Goal: Task Accomplishment & Management: Manage account settings

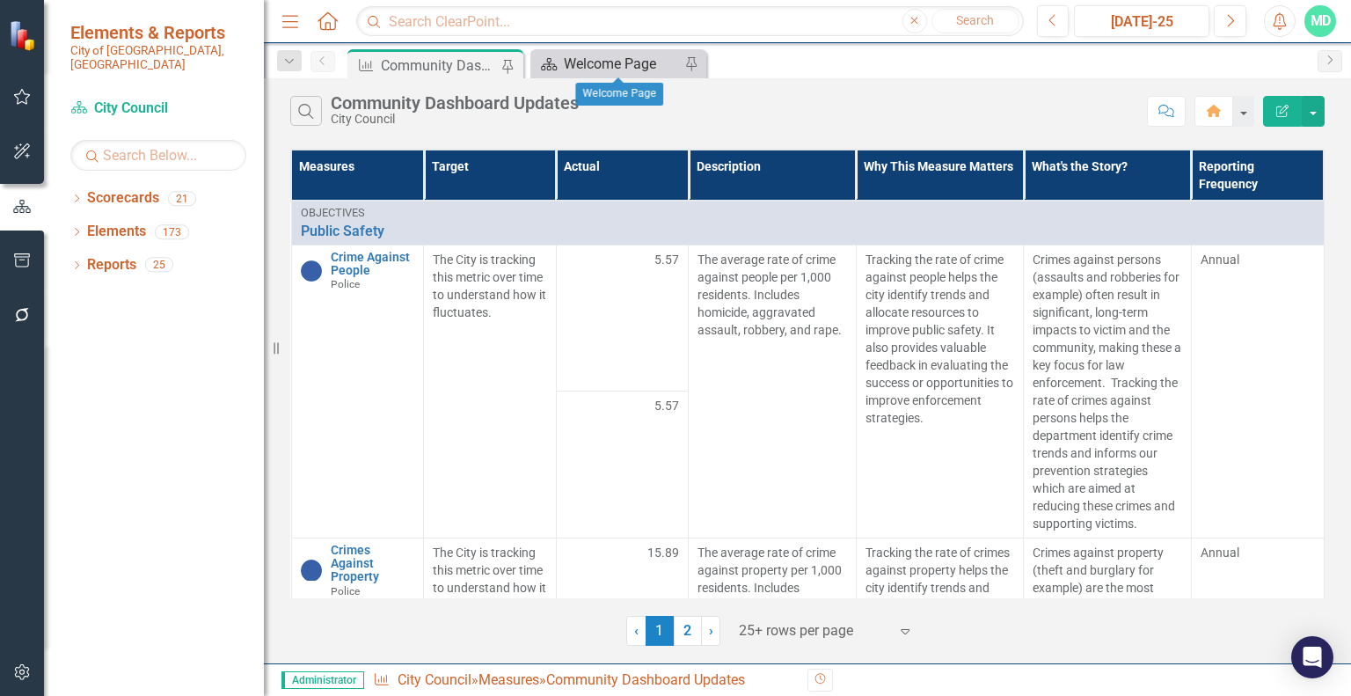
click at [630, 59] on div "Welcome Page" at bounding box center [622, 64] width 116 height 22
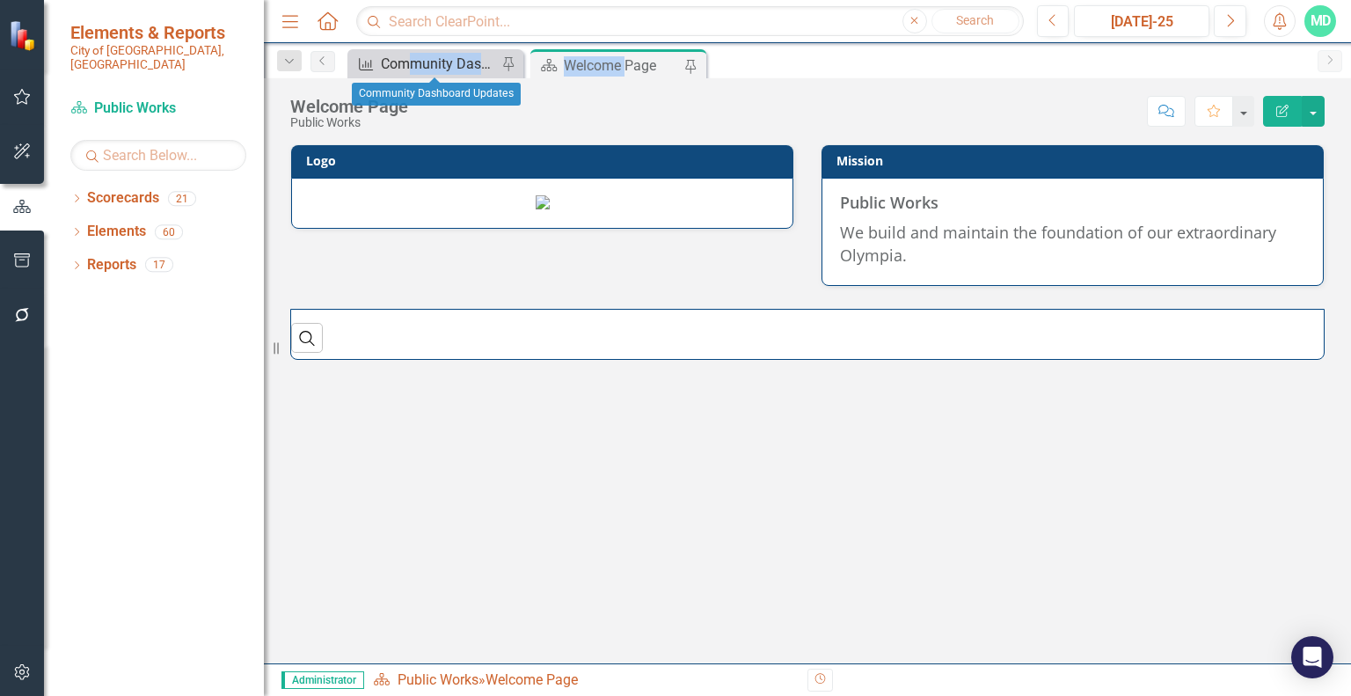
drag, startPoint x: 630, startPoint y: 59, endPoint x: 415, endPoint y: 55, distance: 214.7
click at [415, 55] on div "Measure Community Dashboard Updates Pin Scorecard Welcome Page Pin" at bounding box center [826, 63] width 965 height 28
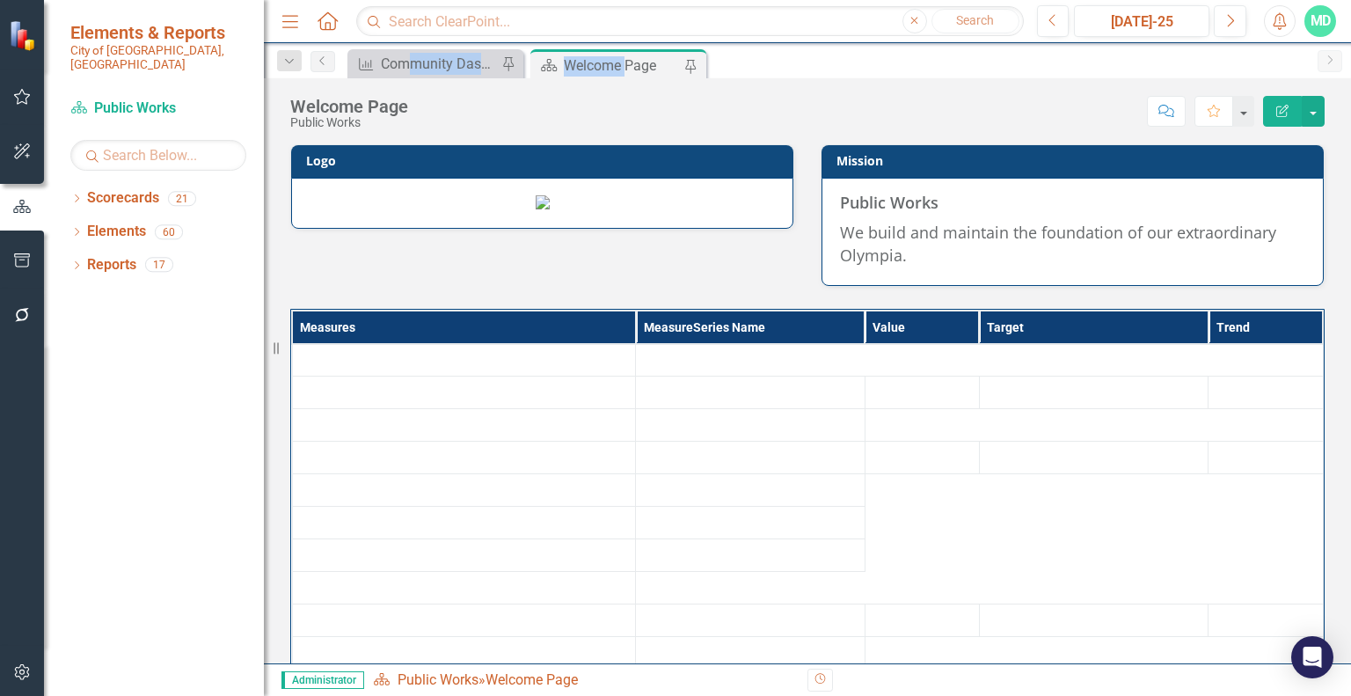
click at [588, 64] on div "Welcome Page" at bounding box center [622, 66] width 116 height 22
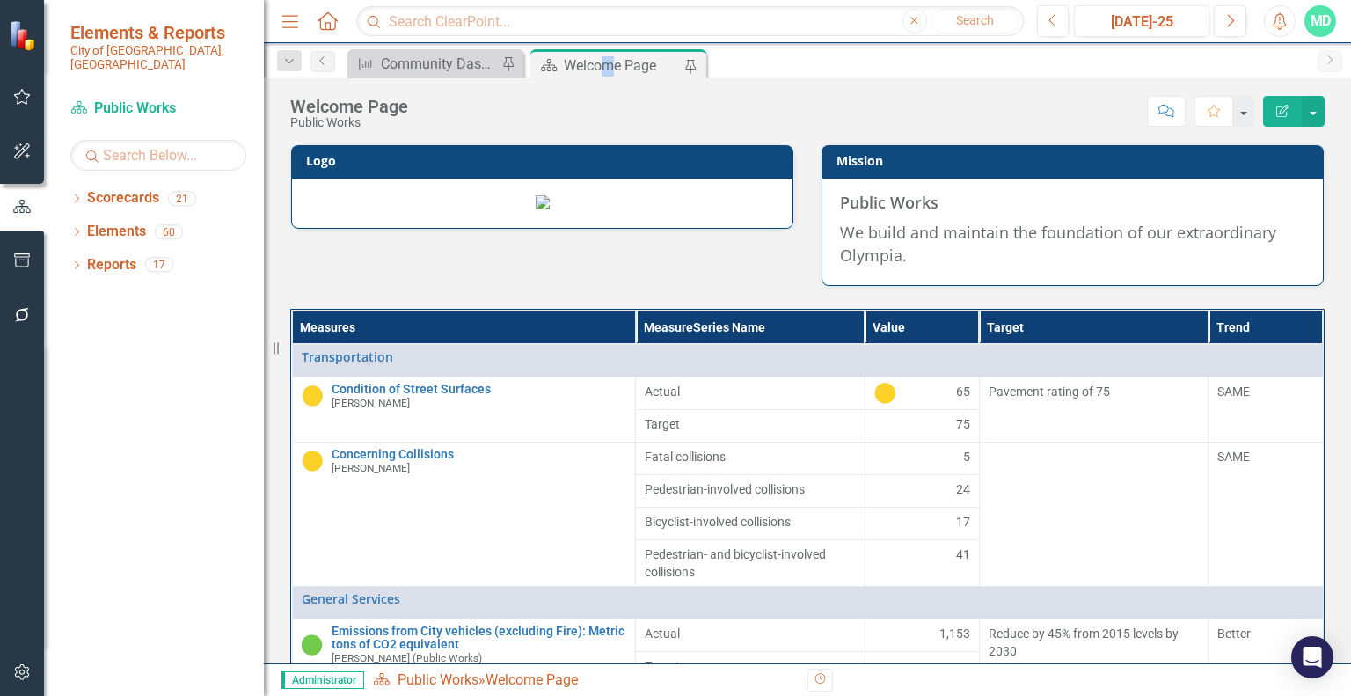
click at [612, 69] on div "Welcome Page" at bounding box center [622, 66] width 116 height 22
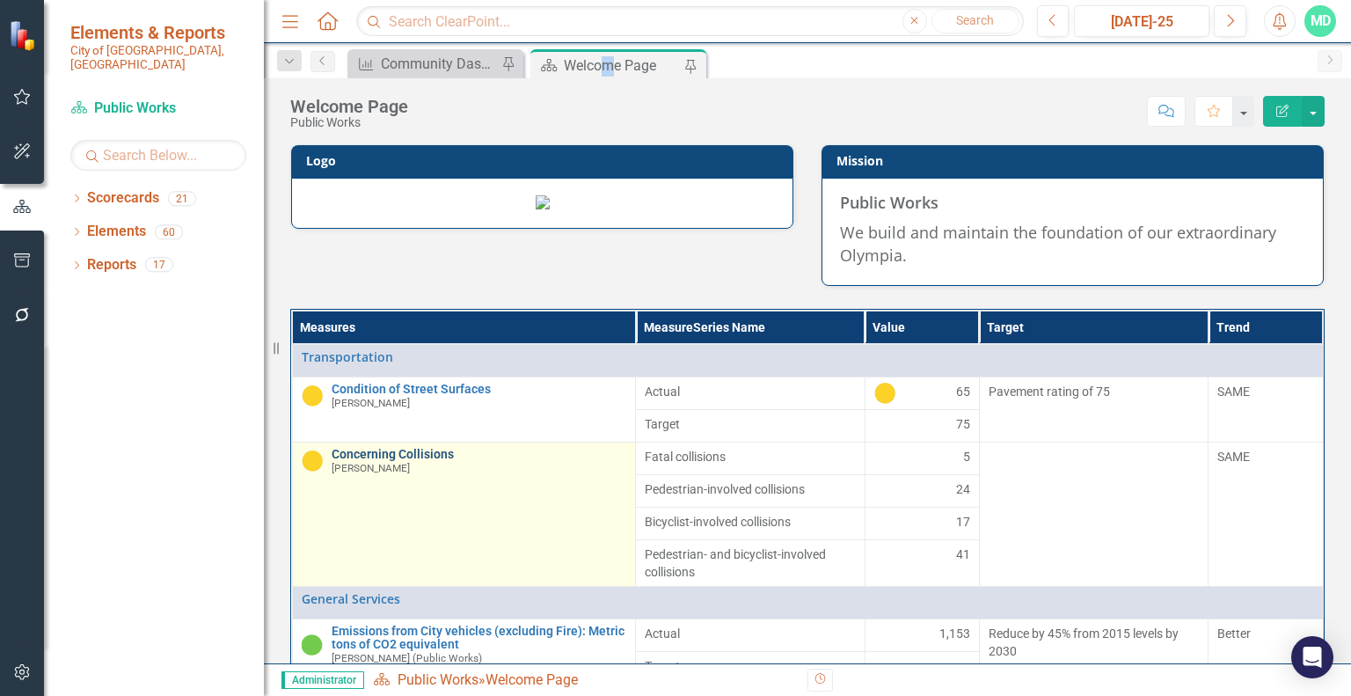
click at [413, 461] on link "Concerning Collisions" at bounding box center [480, 454] width 296 height 13
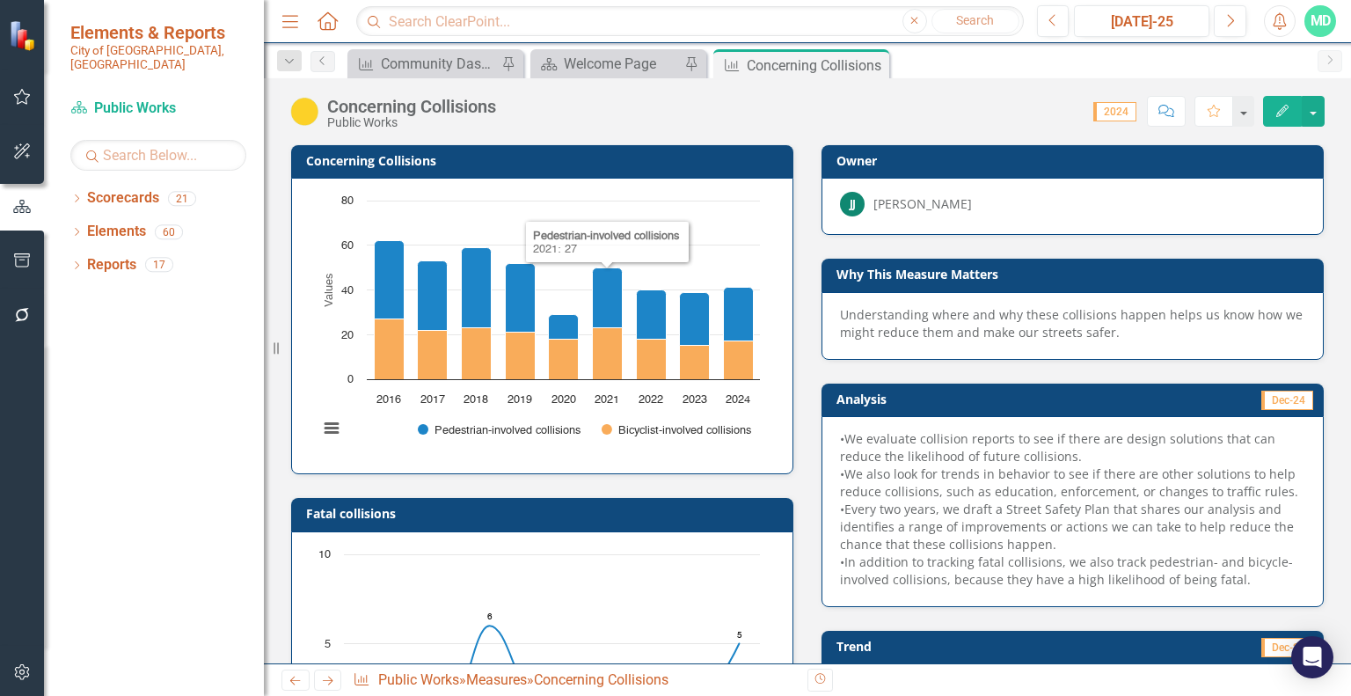
click at [507, 163] on h3 "Concerning Collisions" at bounding box center [545, 160] width 479 height 13
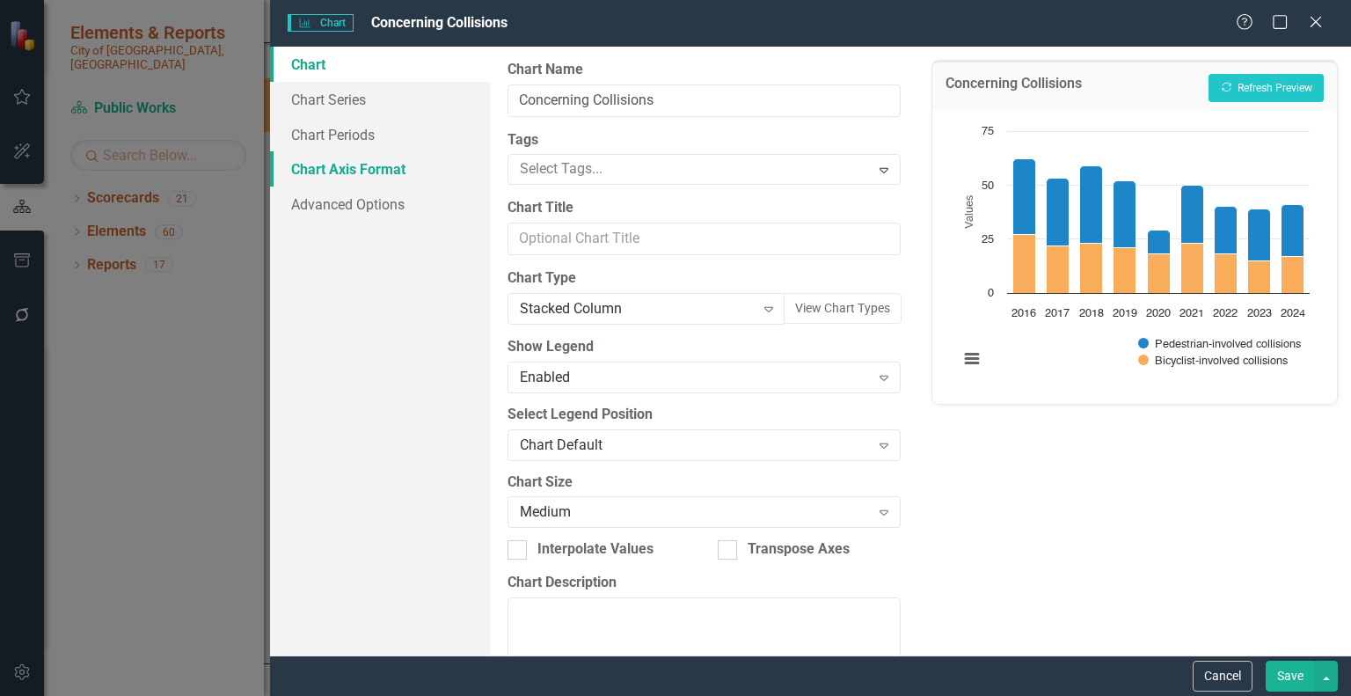
click at [336, 164] on link "Chart Axis Format" at bounding box center [380, 168] width 220 height 35
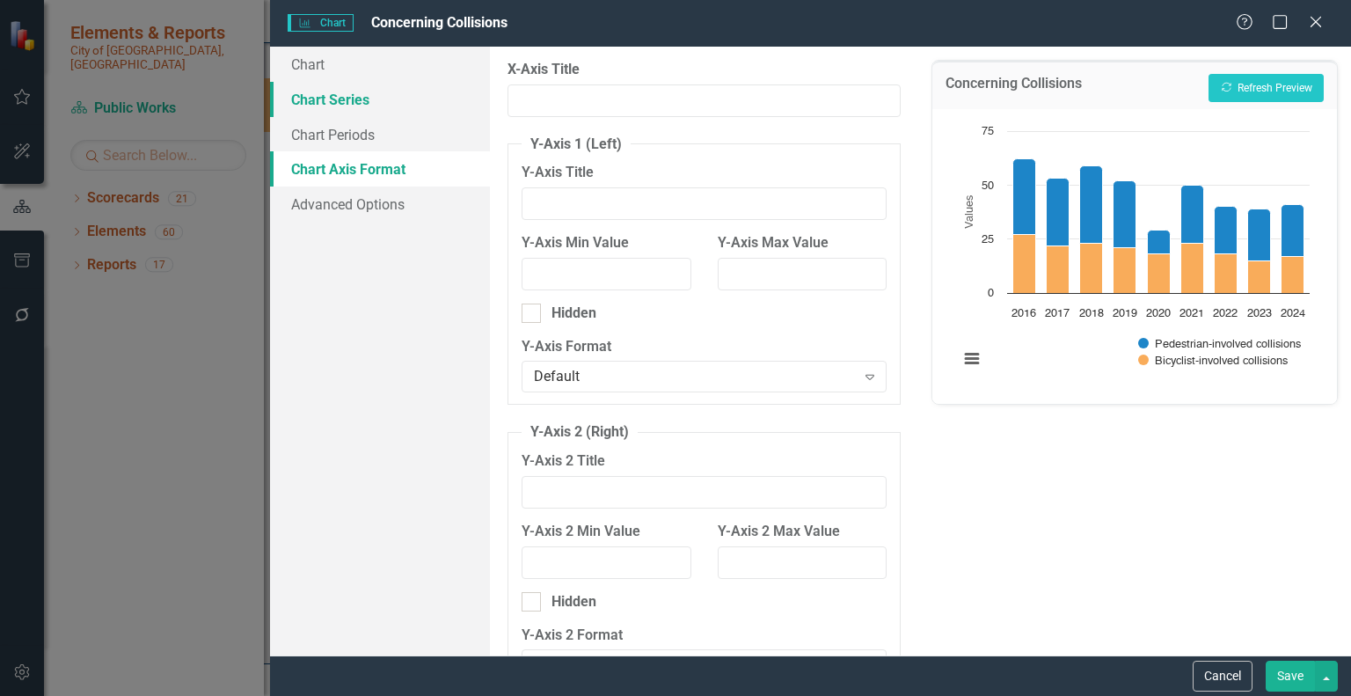
click at [335, 98] on link "Chart Series" at bounding box center [380, 99] width 220 height 35
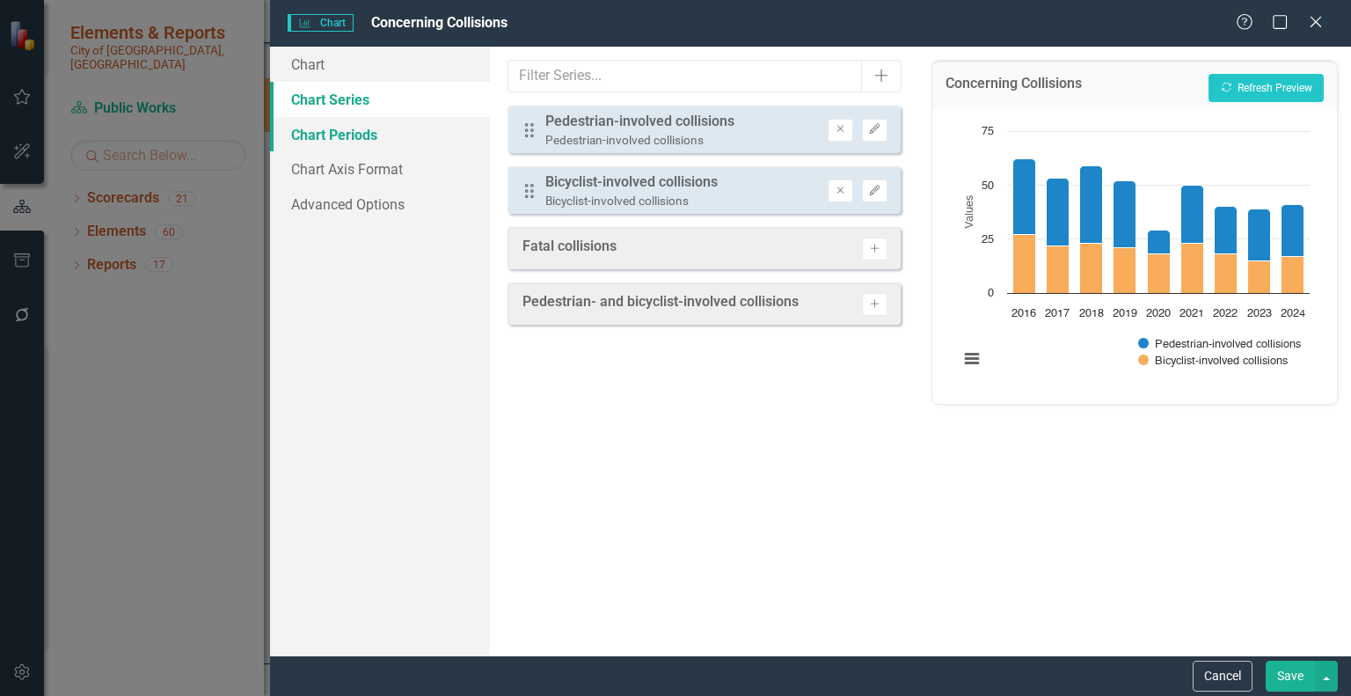
click at [355, 128] on link "Chart Periods" at bounding box center [380, 134] width 220 height 35
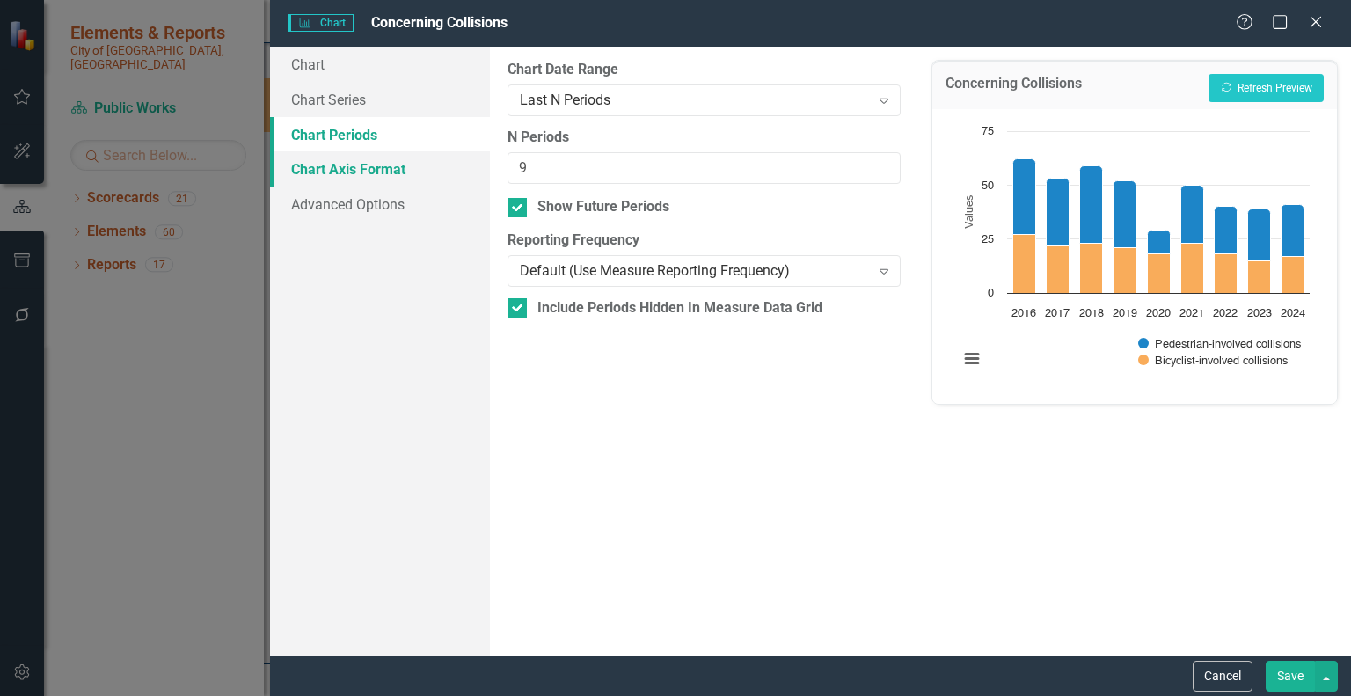
click at [376, 175] on link "Chart Axis Format" at bounding box center [380, 168] width 220 height 35
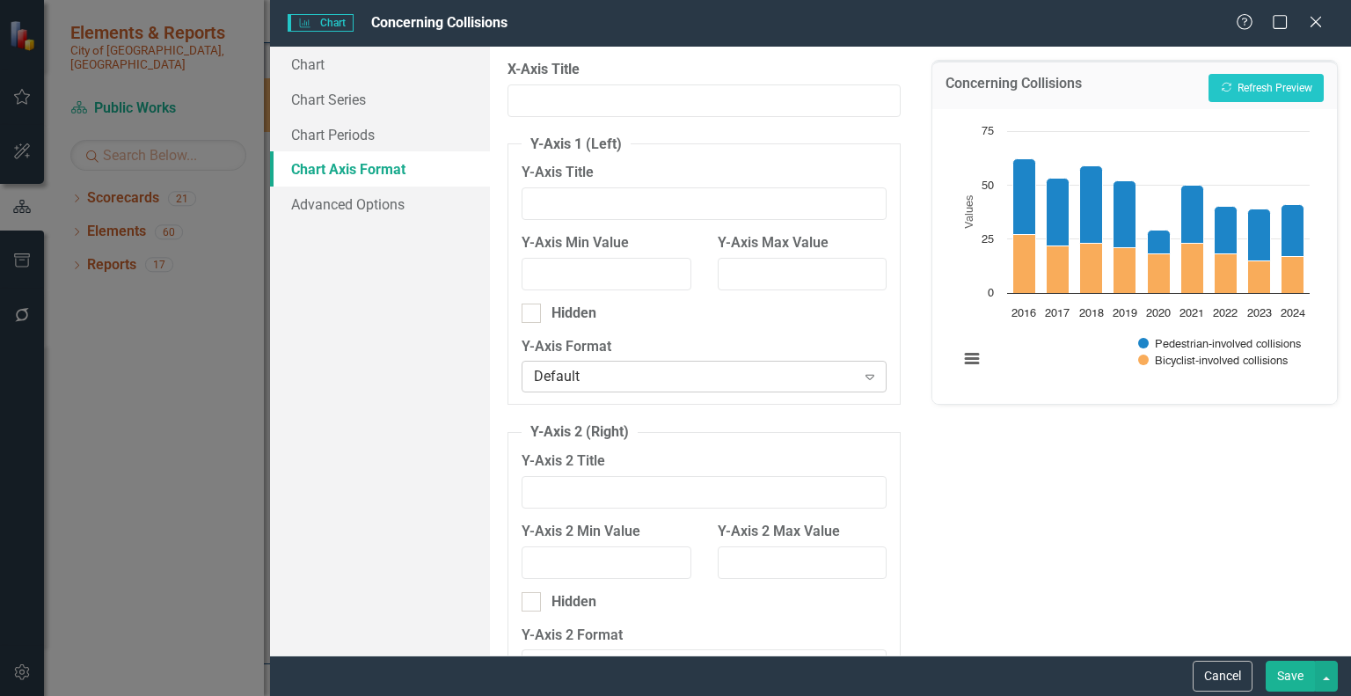
click at [605, 372] on div "Default" at bounding box center [695, 377] width 322 height 20
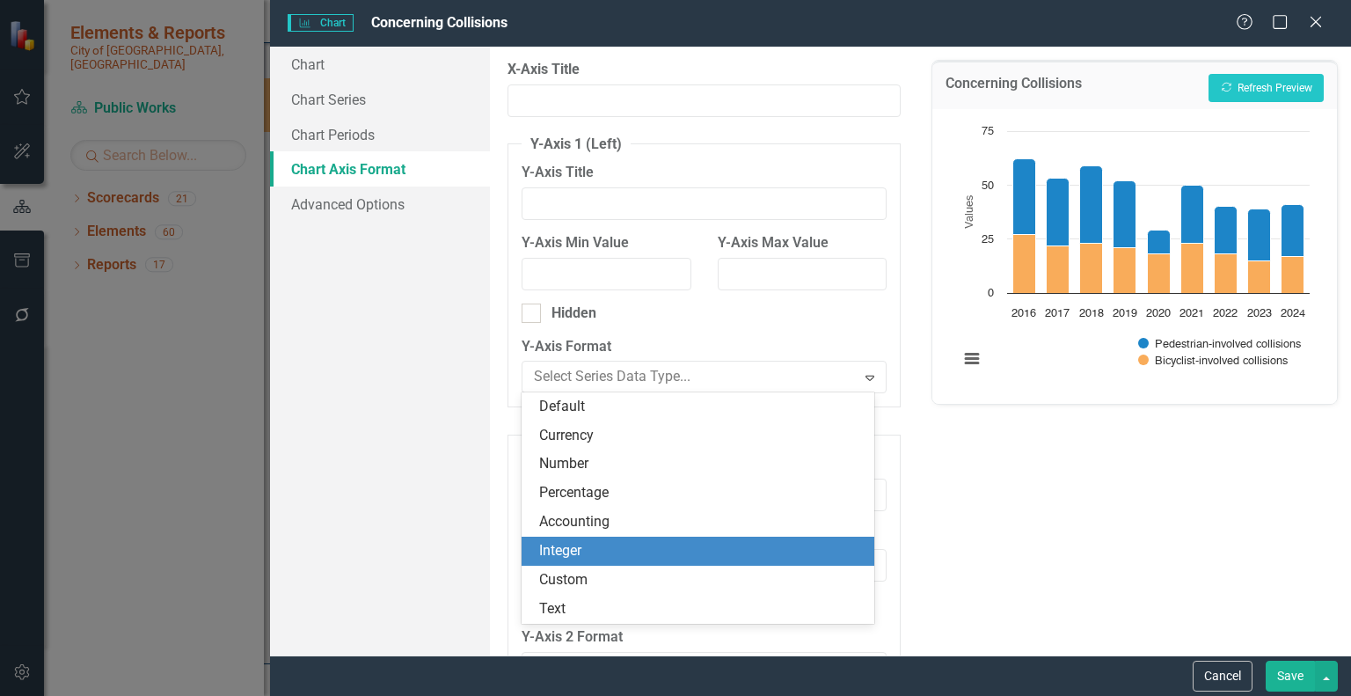
click at [582, 556] on div "Integer" at bounding box center [701, 551] width 325 height 20
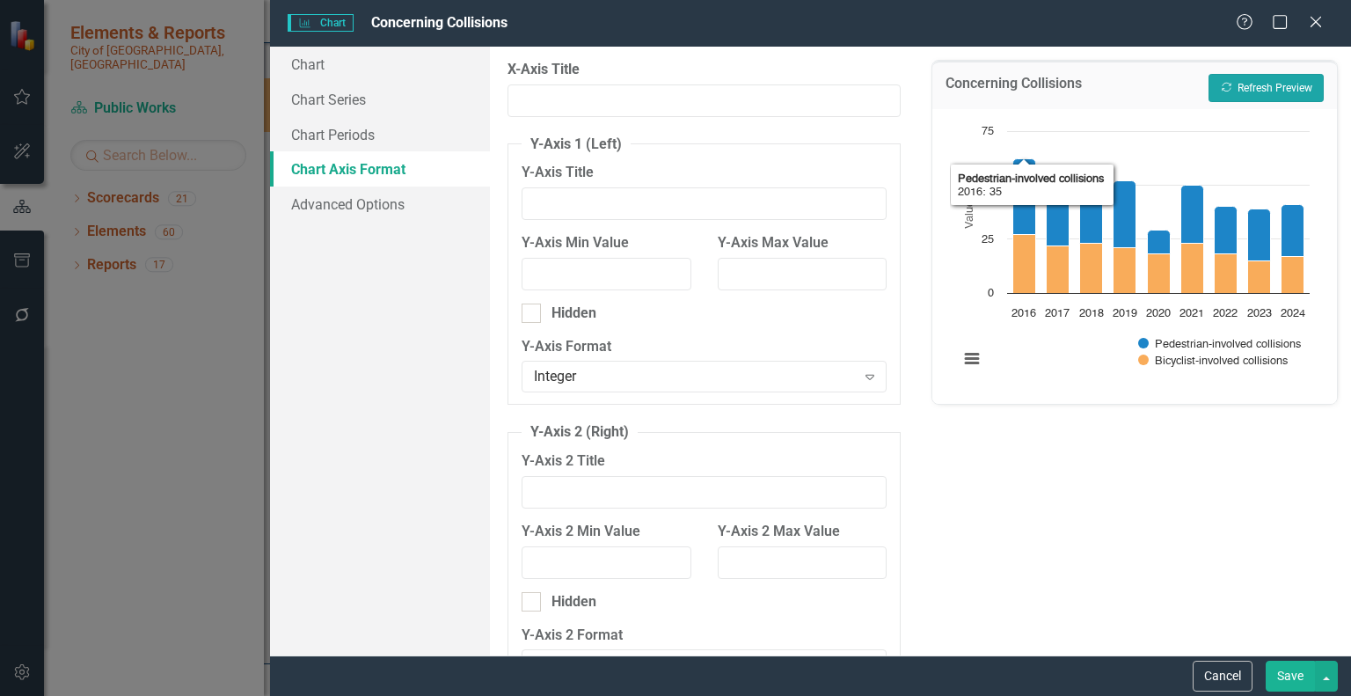
click at [1259, 94] on button "Recalculate Refresh Preview" at bounding box center [1266, 88] width 115 height 28
click at [535, 315] on div at bounding box center [531, 313] width 19 height 19
click at [533, 315] on input "Hidden" at bounding box center [527, 309] width 11 height 11
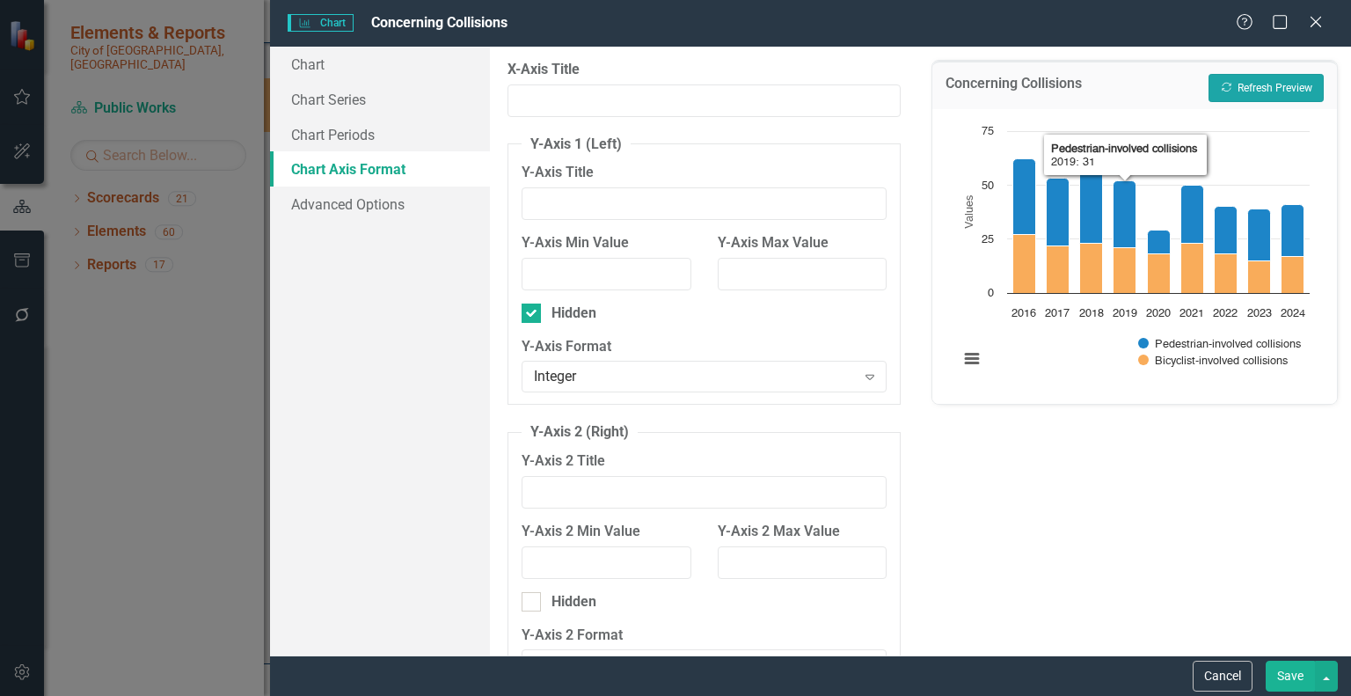
click at [1280, 78] on button "Recalculate Refresh Preview" at bounding box center [1266, 88] width 115 height 28
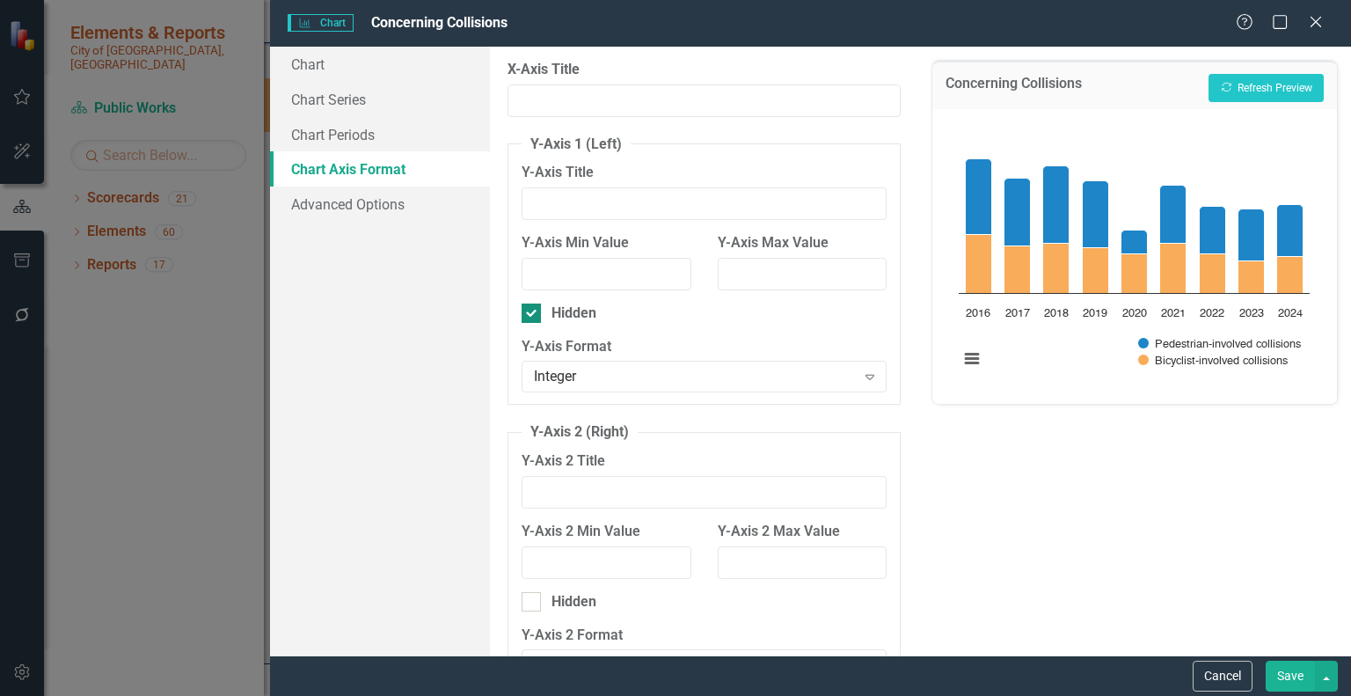
click at [531, 307] on input "Hidden" at bounding box center [527, 309] width 11 height 11
checkbox input "false"
click at [1270, 87] on button "Recalculate Refresh Preview" at bounding box center [1266, 88] width 115 height 28
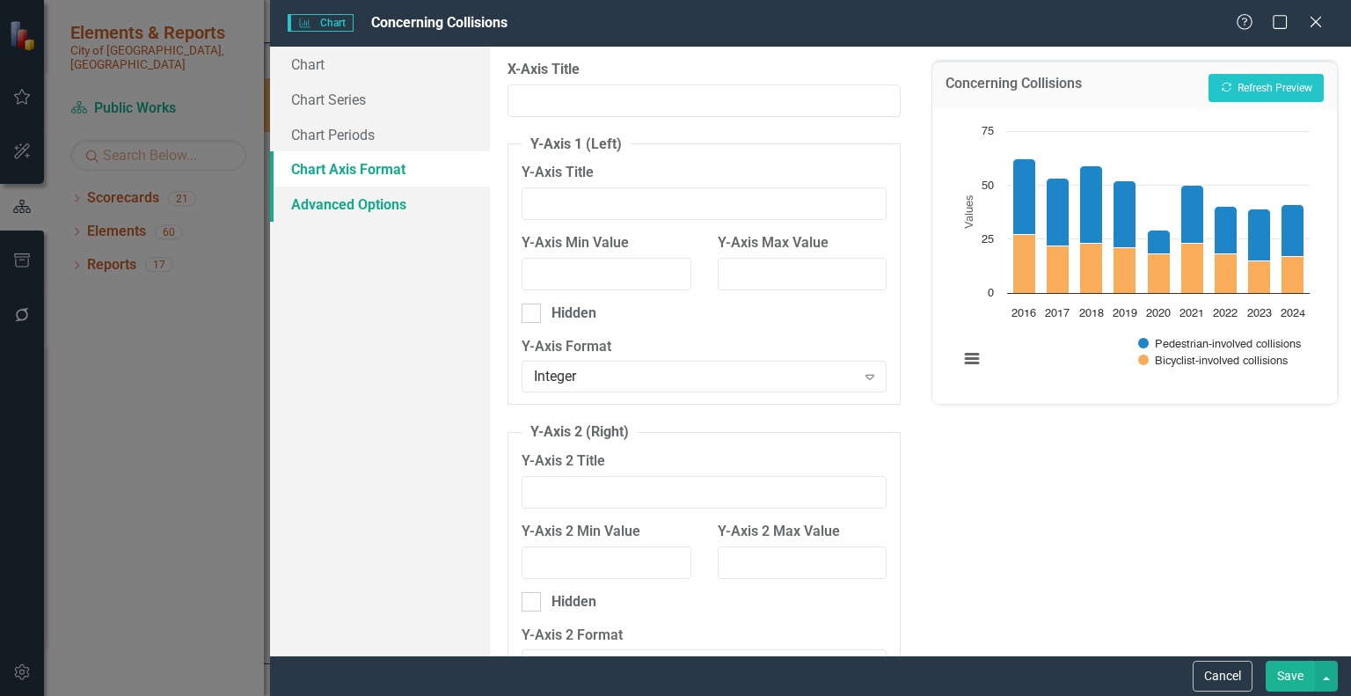
click at [388, 206] on link "Advanced Options" at bounding box center [380, 204] width 220 height 35
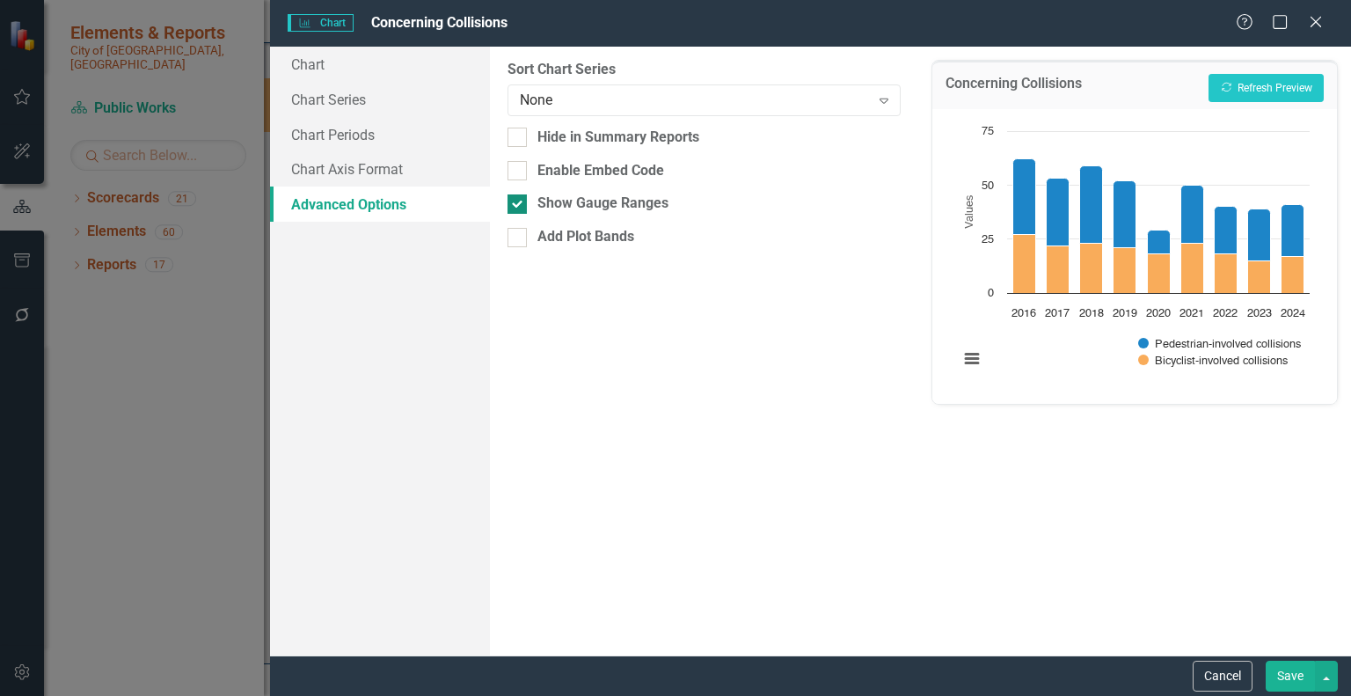
click at [523, 209] on div at bounding box center [517, 203] width 19 height 19
click at [519, 206] on input "Show Gauge Ranges" at bounding box center [513, 199] width 11 height 11
click at [1279, 87] on button "Recalculate Refresh Preview" at bounding box center [1266, 88] width 115 height 28
click at [520, 201] on div at bounding box center [517, 203] width 19 height 19
click at [519, 201] on input "Show Gauge Ranges" at bounding box center [513, 199] width 11 height 11
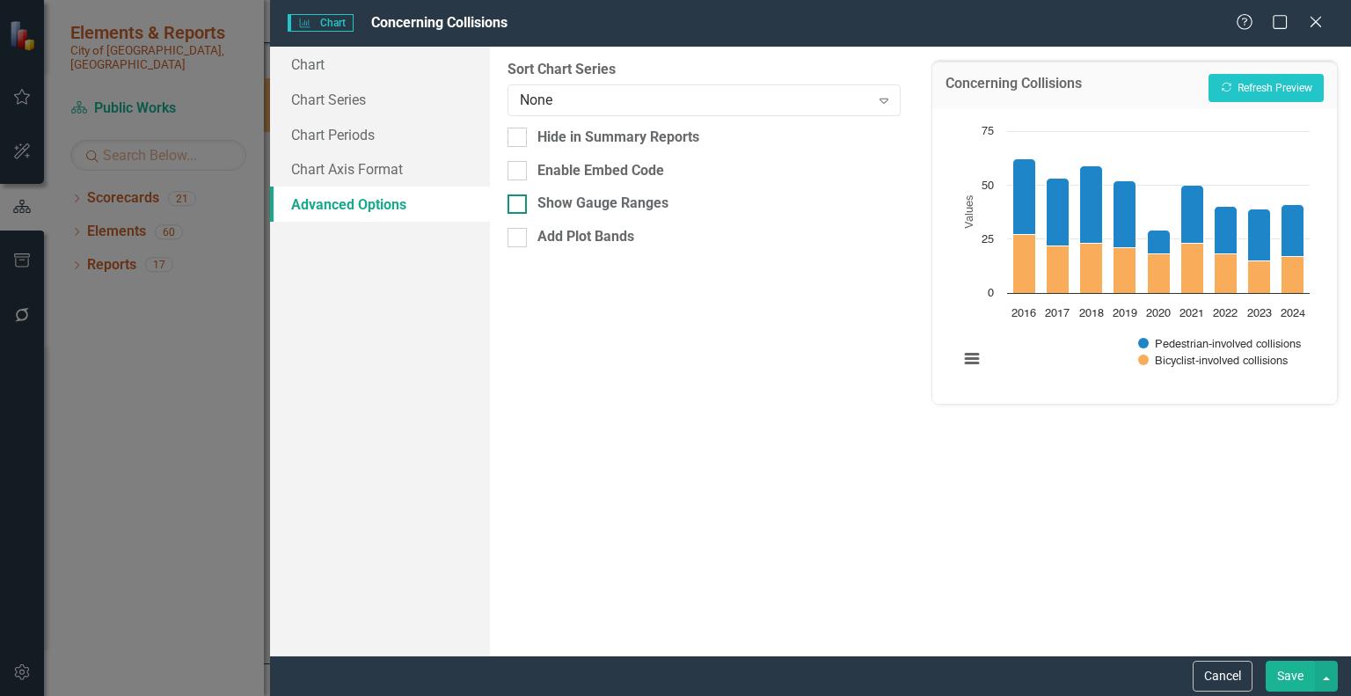
checkbox input "true"
click at [1273, 81] on button "Recalculate Refresh Preview" at bounding box center [1266, 88] width 115 height 28
click at [1292, 673] on button "Save" at bounding box center [1290, 676] width 49 height 31
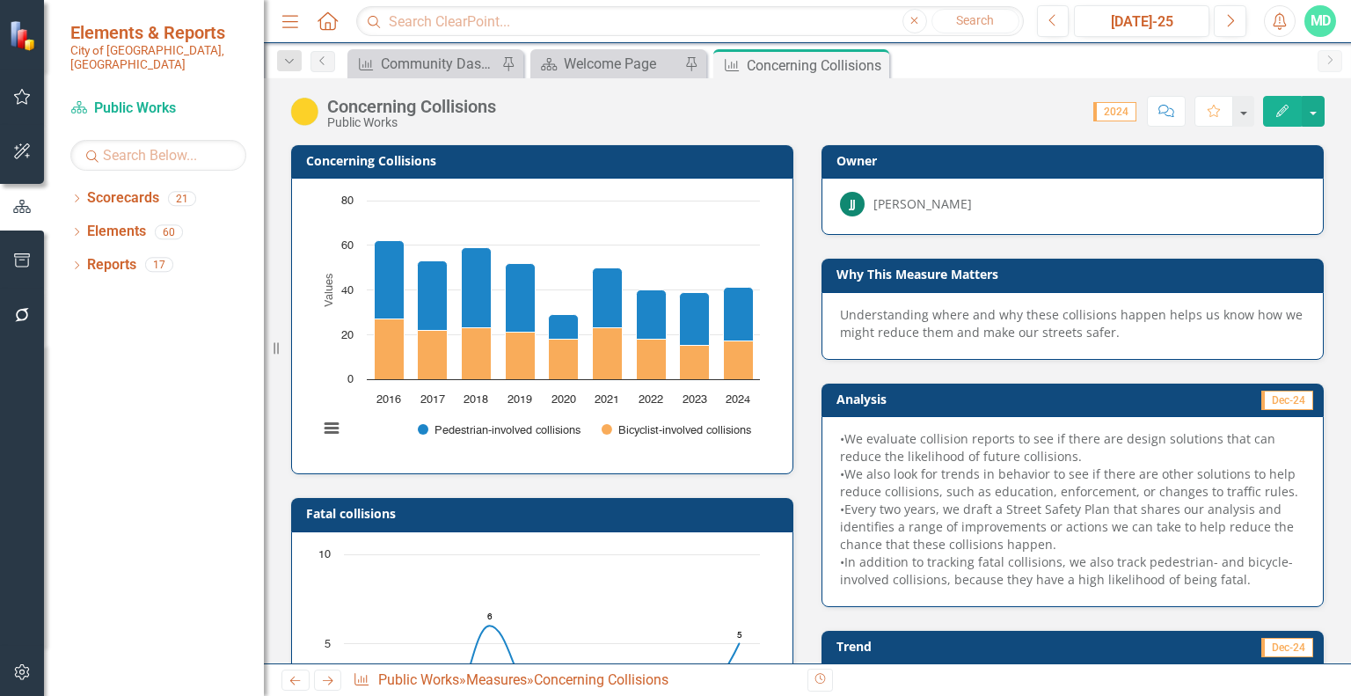
click at [1050, 400] on h3 "Analysis" at bounding box center [952, 398] width 231 height 13
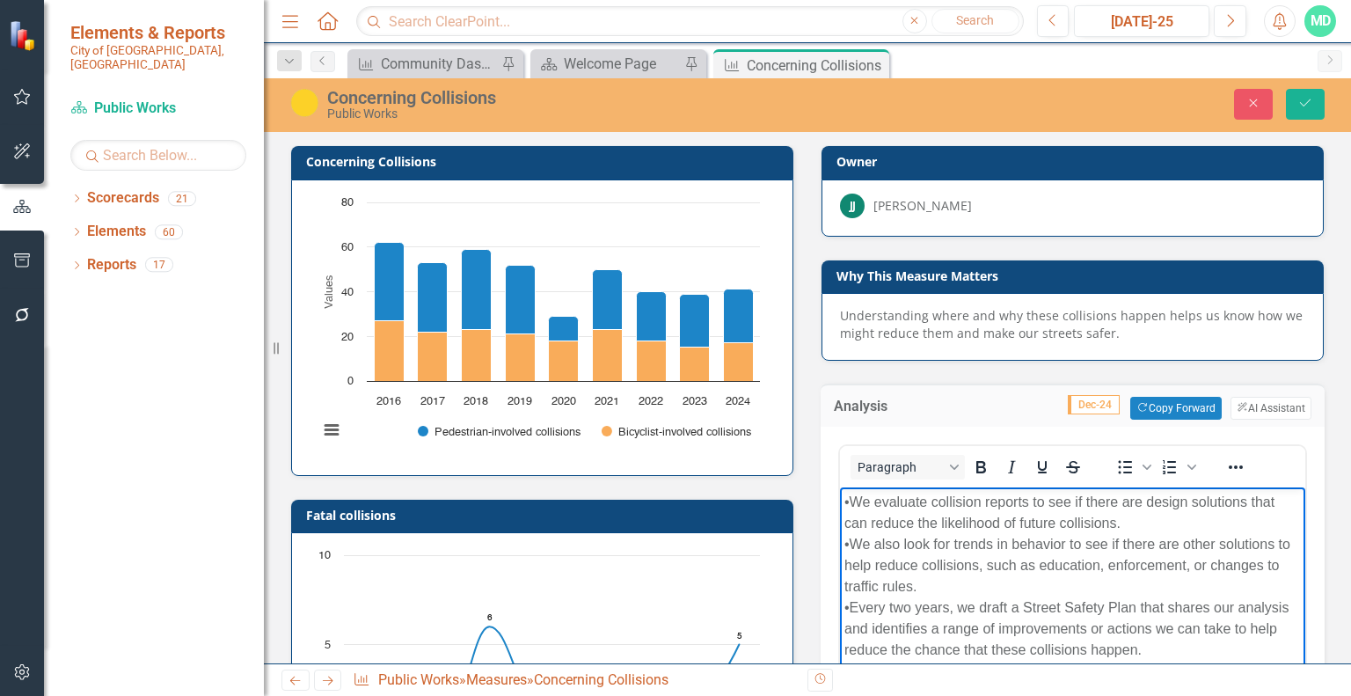
click at [967, 529] on div "•We evaluate collision reports to see if there are design solutions that can re…" at bounding box center [1073, 513] width 457 height 42
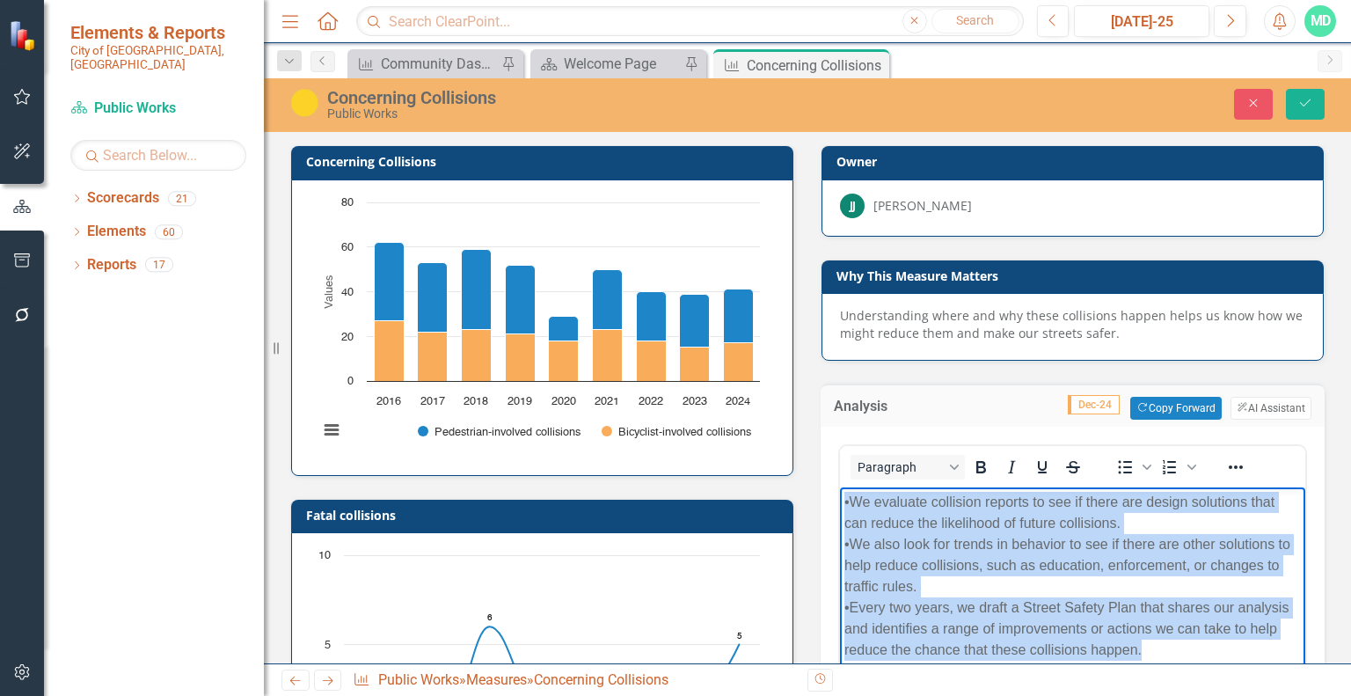
copy body "•We evaluate collision reports to see if there are design solutions that can re…"
